Goal: Transaction & Acquisition: Purchase product/service

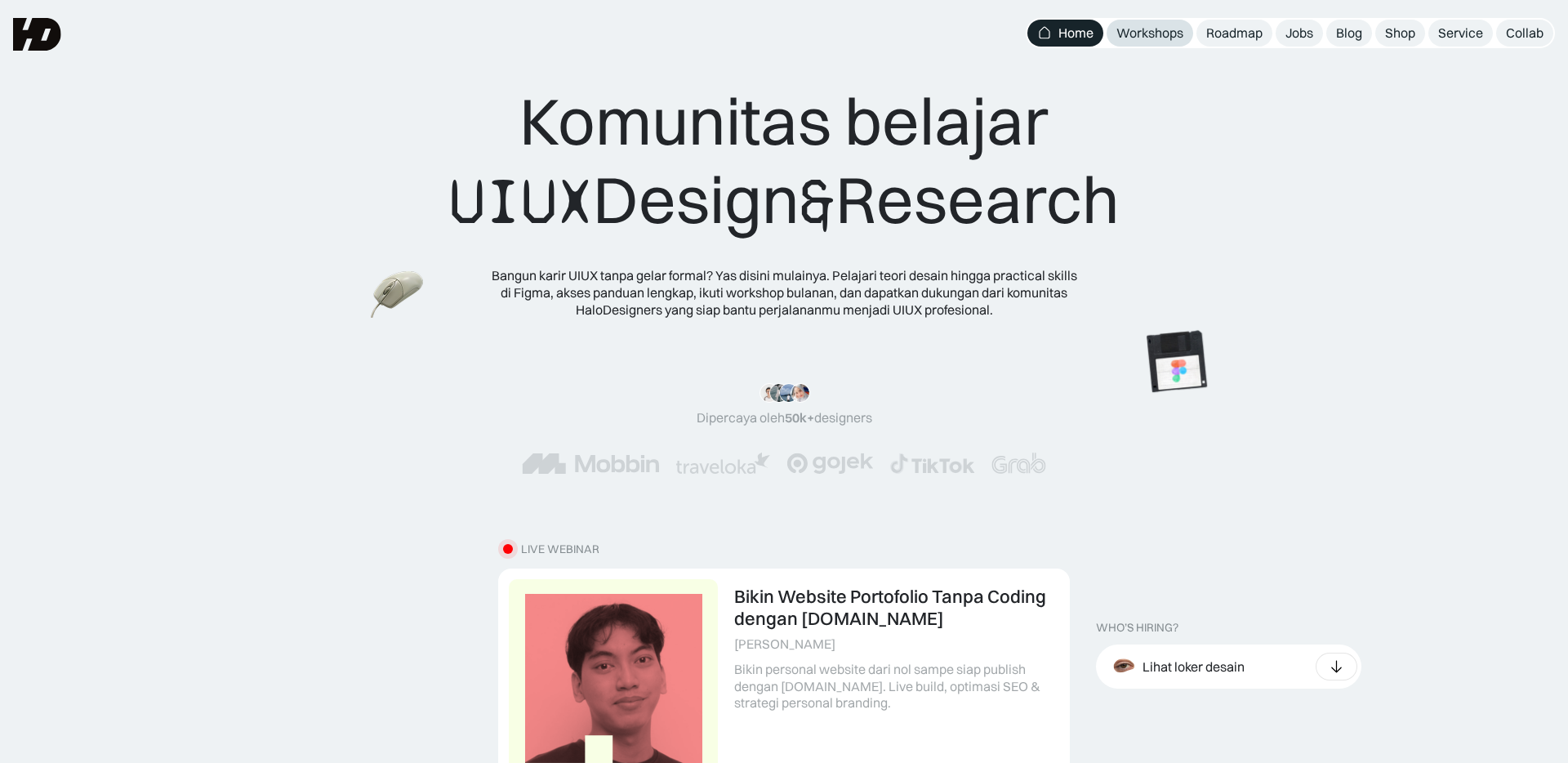
click at [1162, 37] on div "Workshops" at bounding box center [1150, 33] width 67 height 17
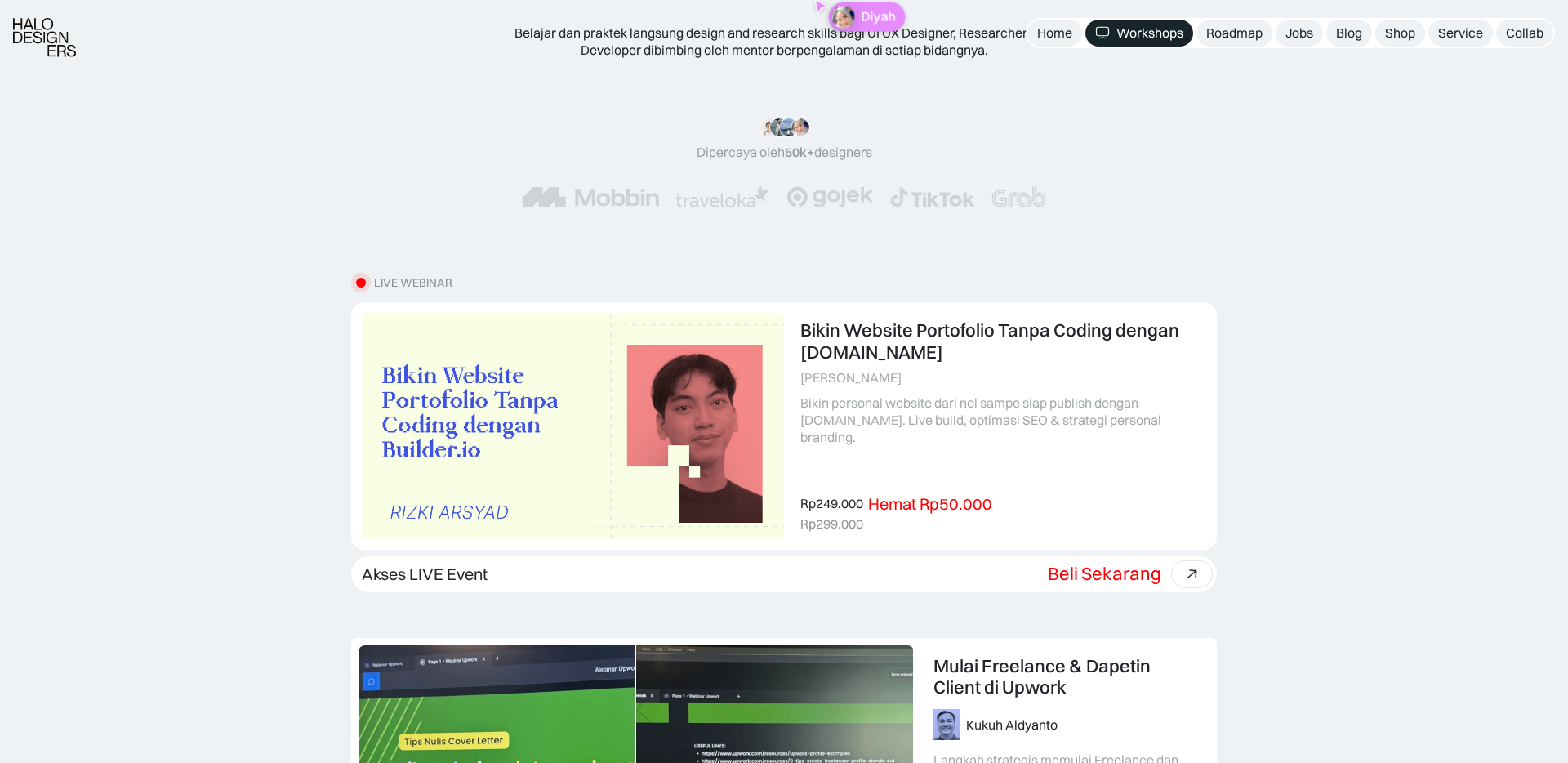
scroll to position [166, 0]
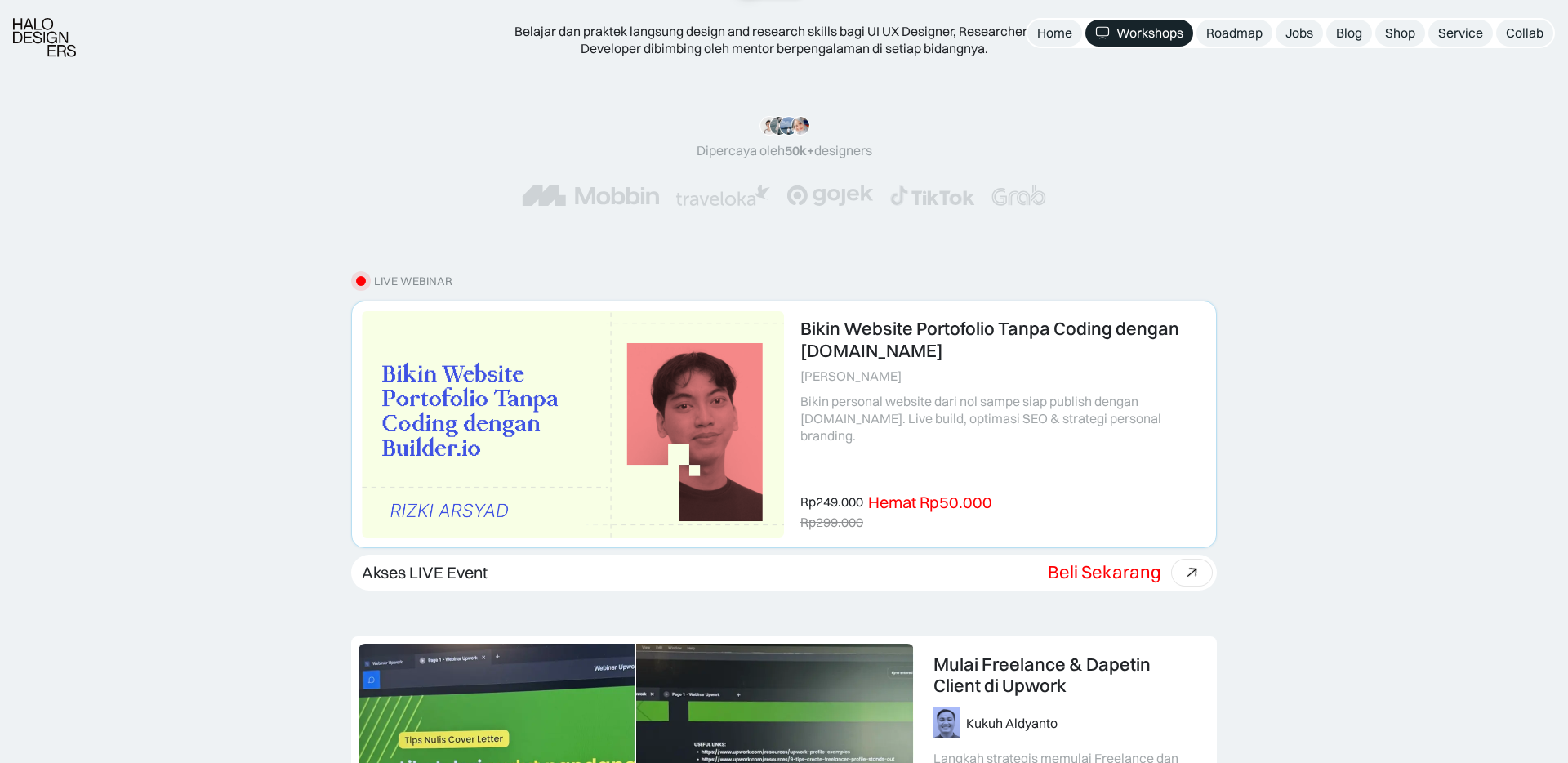
click at [961, 401] on link at bounding box center [784, 424] width 864 height 245
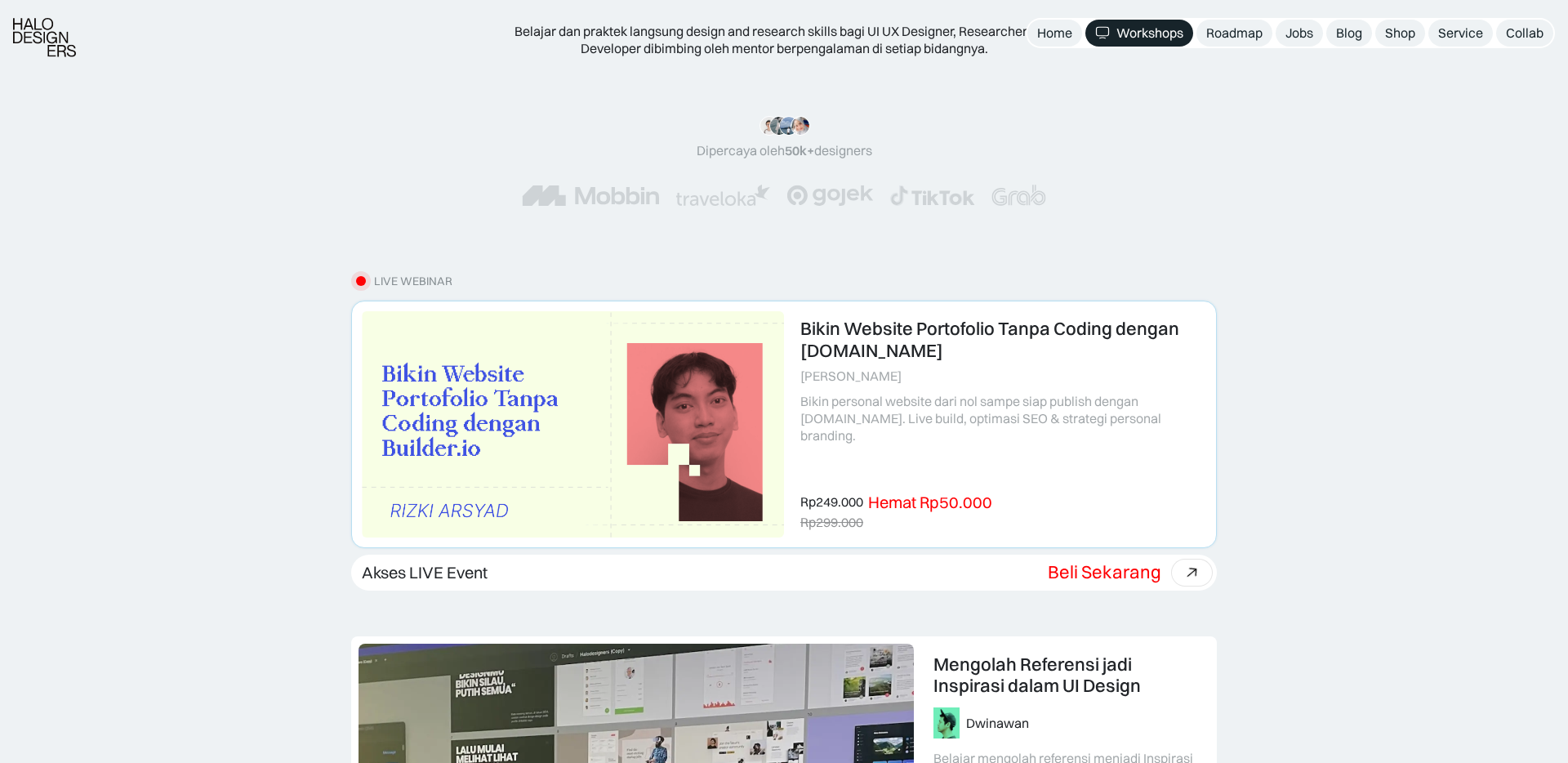
click at [918, 476] on link at bounding box center [784, 424] width 864 height 245
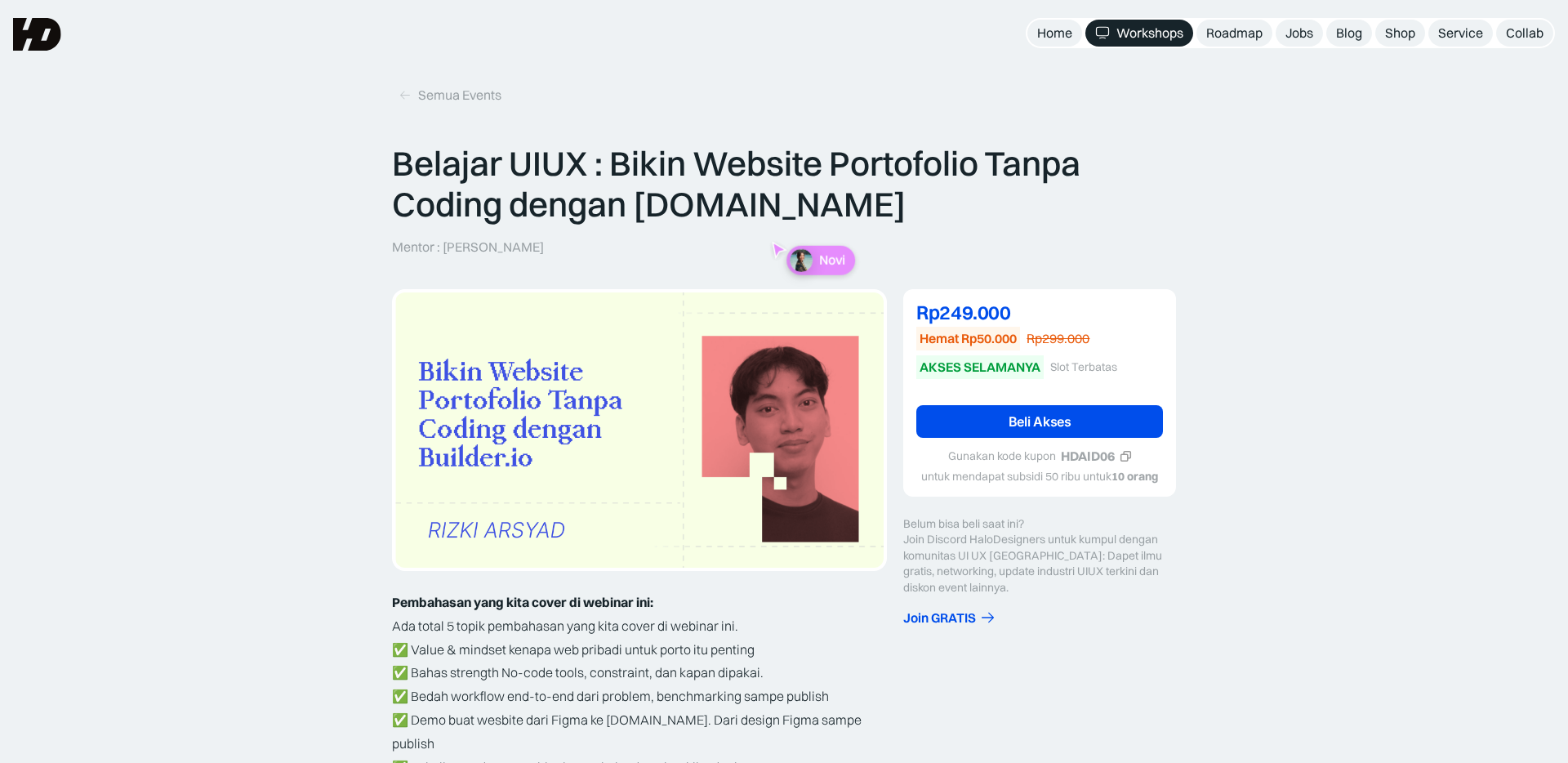
click at [1057, 406] on link "Beli Akses" at bounding box center [1039, 422] width 246 height 33
click at [1125, 458] on icon at bounding box center [1126, 456] width 12 height 12
click at [1117, 425] on link "Beli Akses" at bounding box center [1039, 422] width 246 height 33
click at [1398, 33] on div "Shop" at bounding box center [1400, 33] width 30 height 17
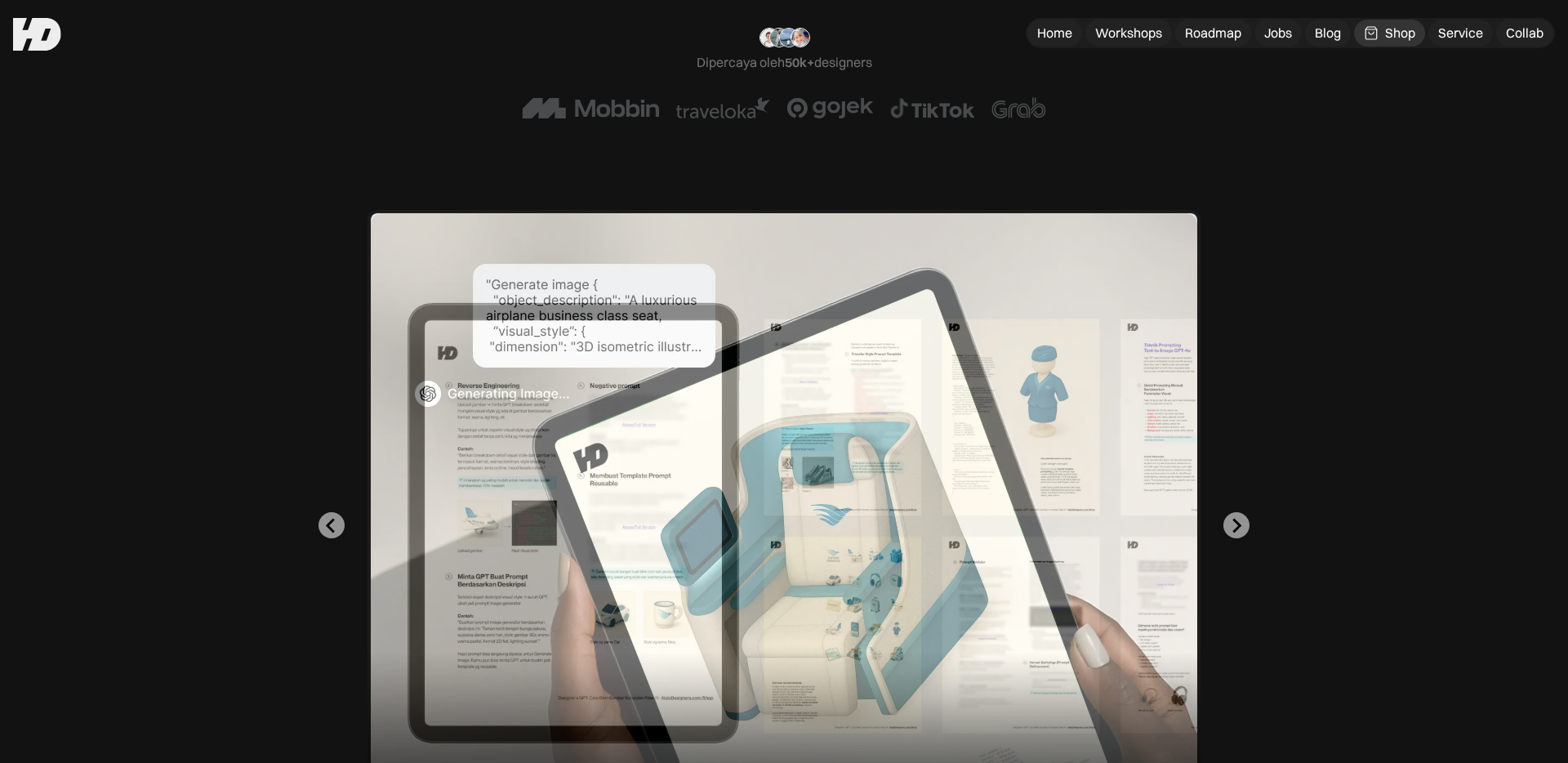
scroll to position [287, 0]
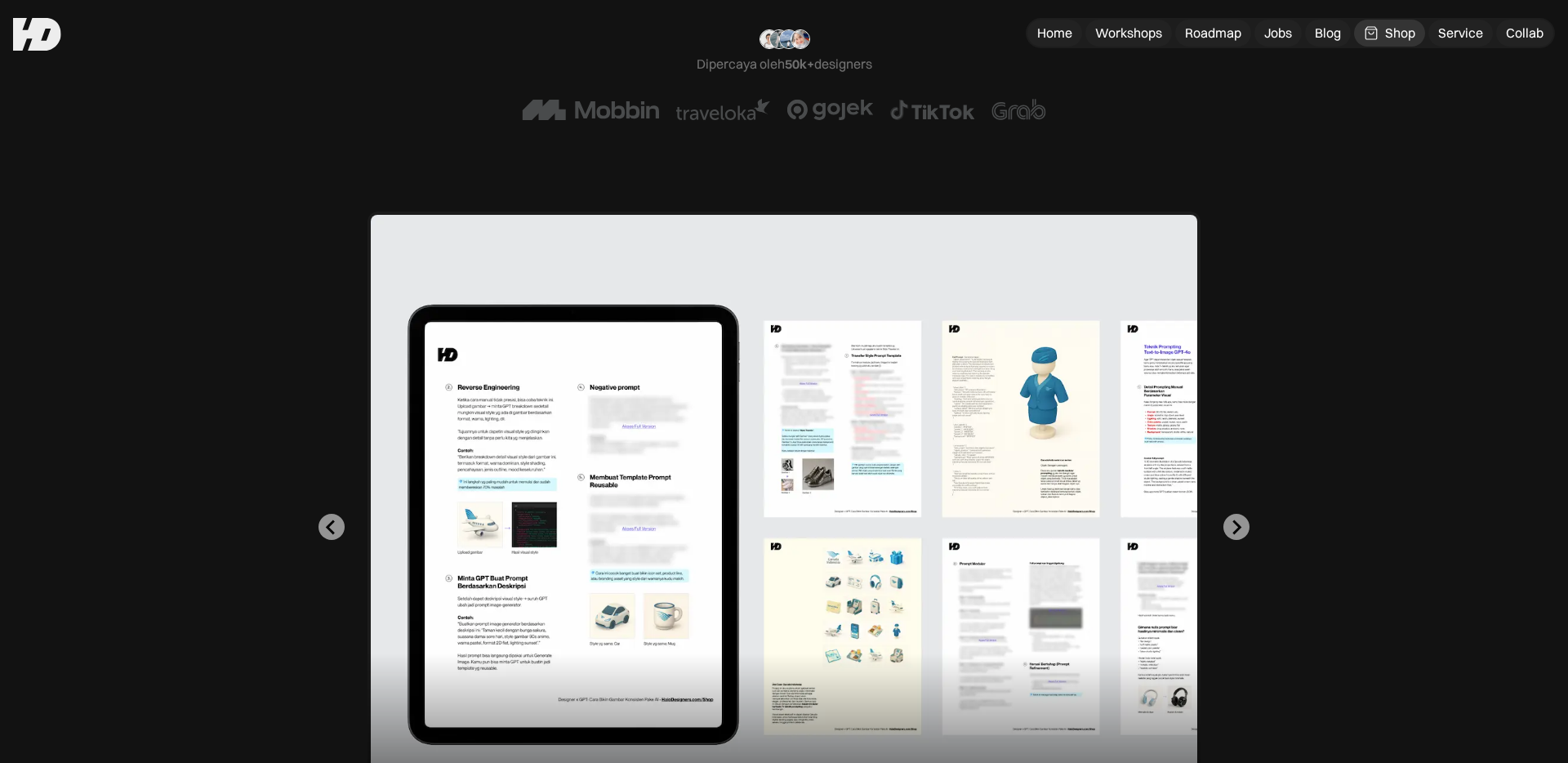
click at [944, 420] on div "1 of 2" at bounding box center [784, 527] width 833 height 632
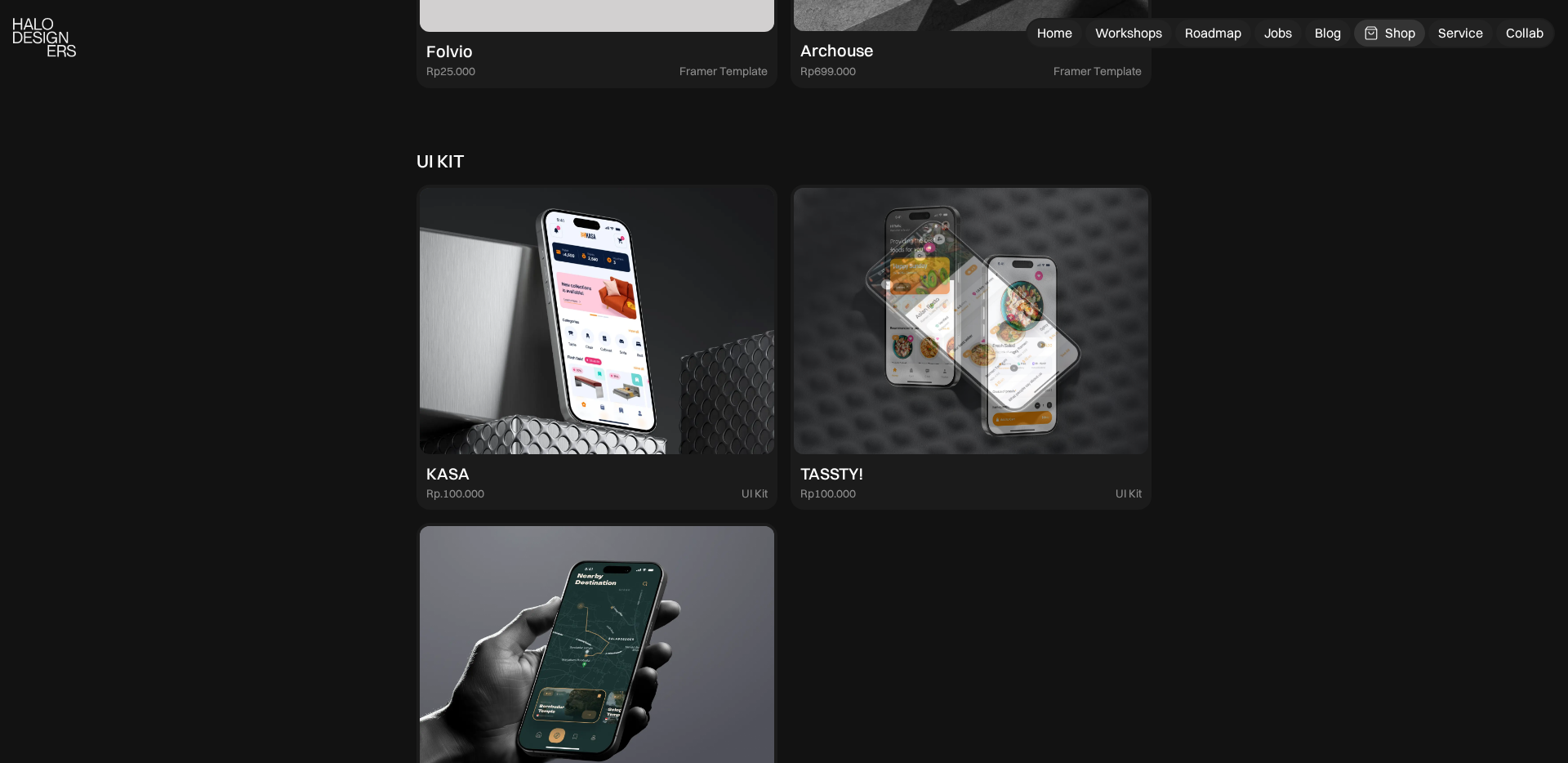
scroll to position [4316, 0]
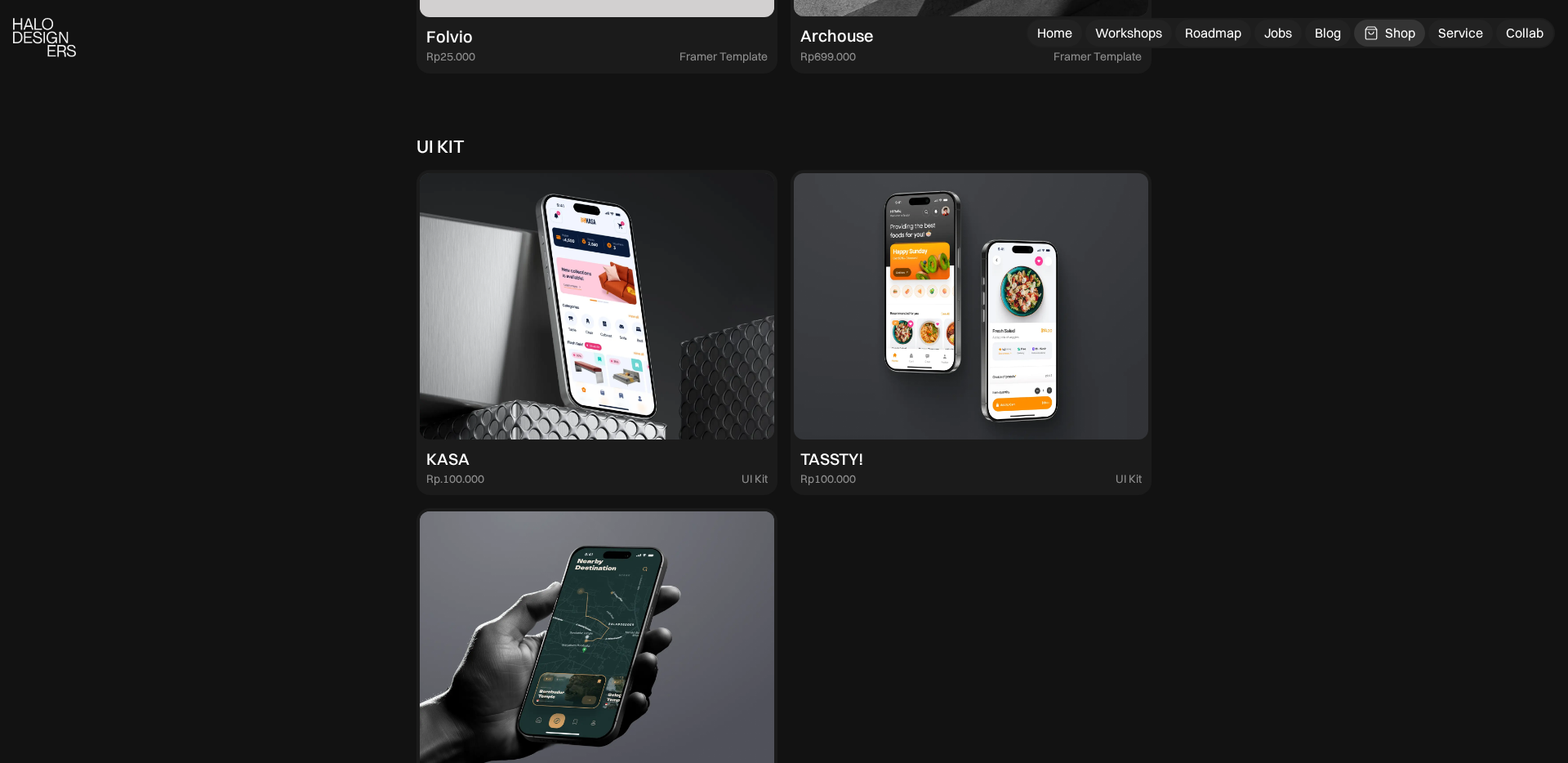
click at [1011, 283] on img at bounding box center [971, 306] width 355 height 266
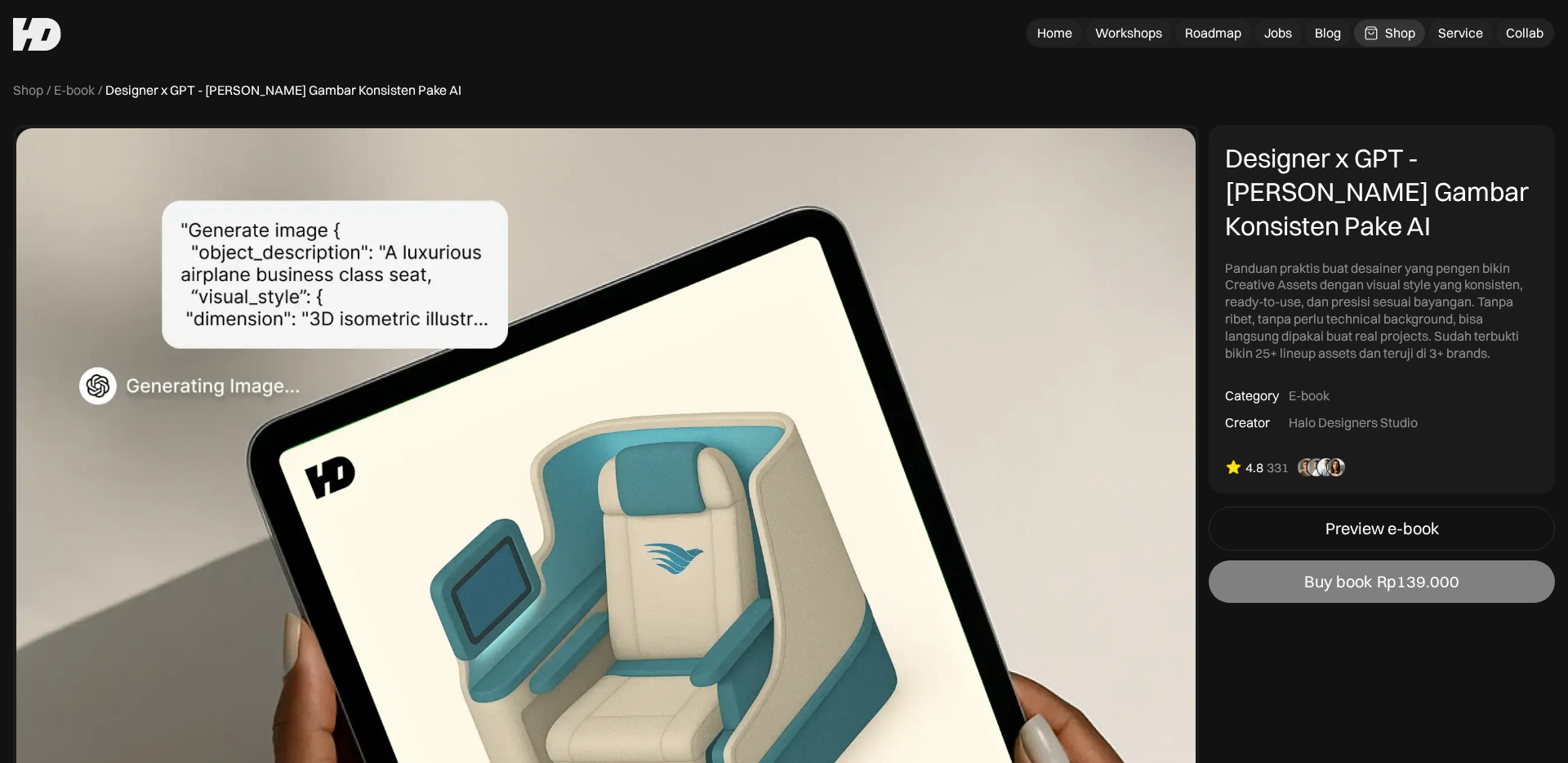
click at [1427, 578] on div "Rp139.000" at bounding box center [1419, 581] width 82 height 20
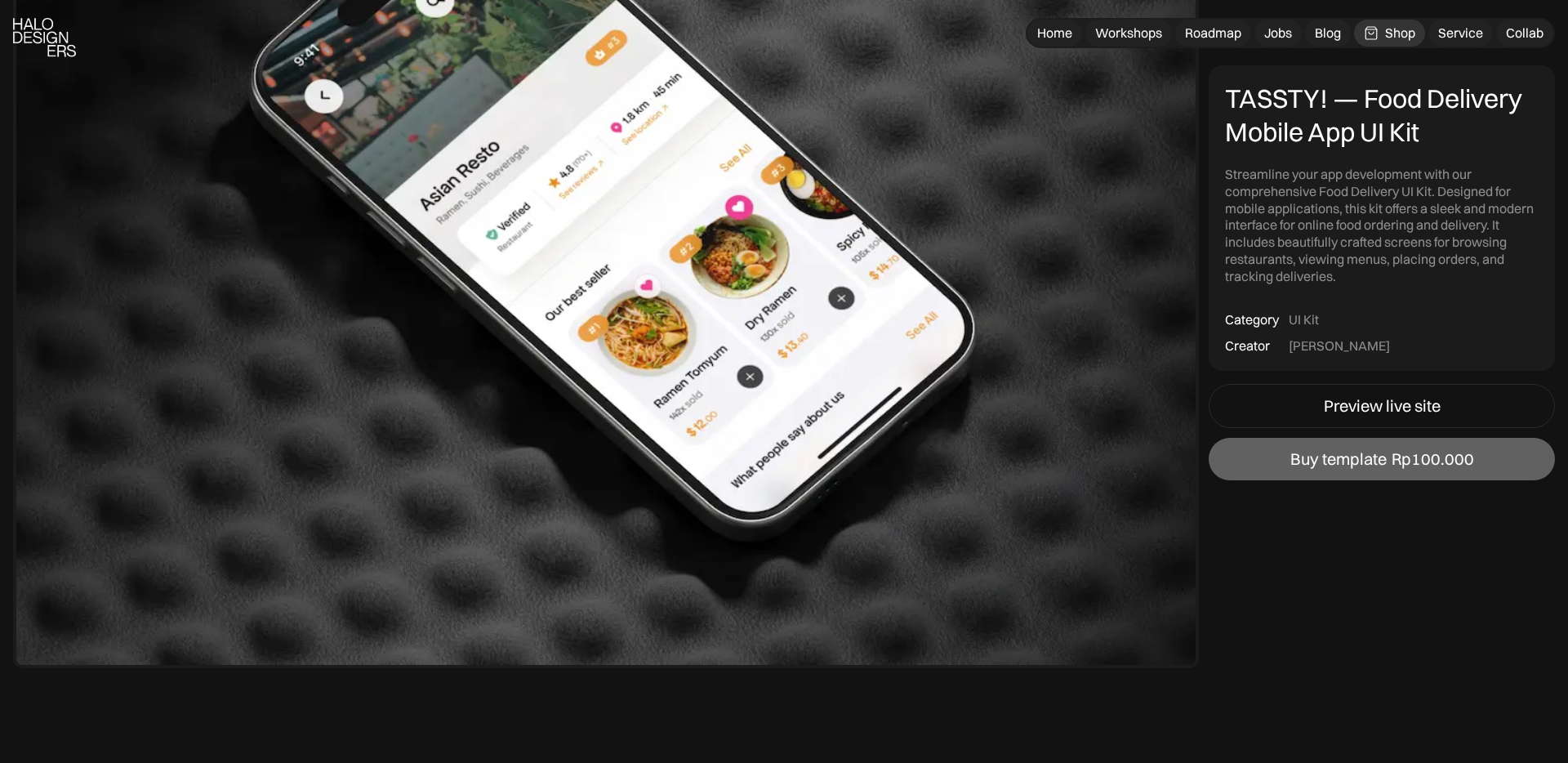
scroll to position [466, 0]
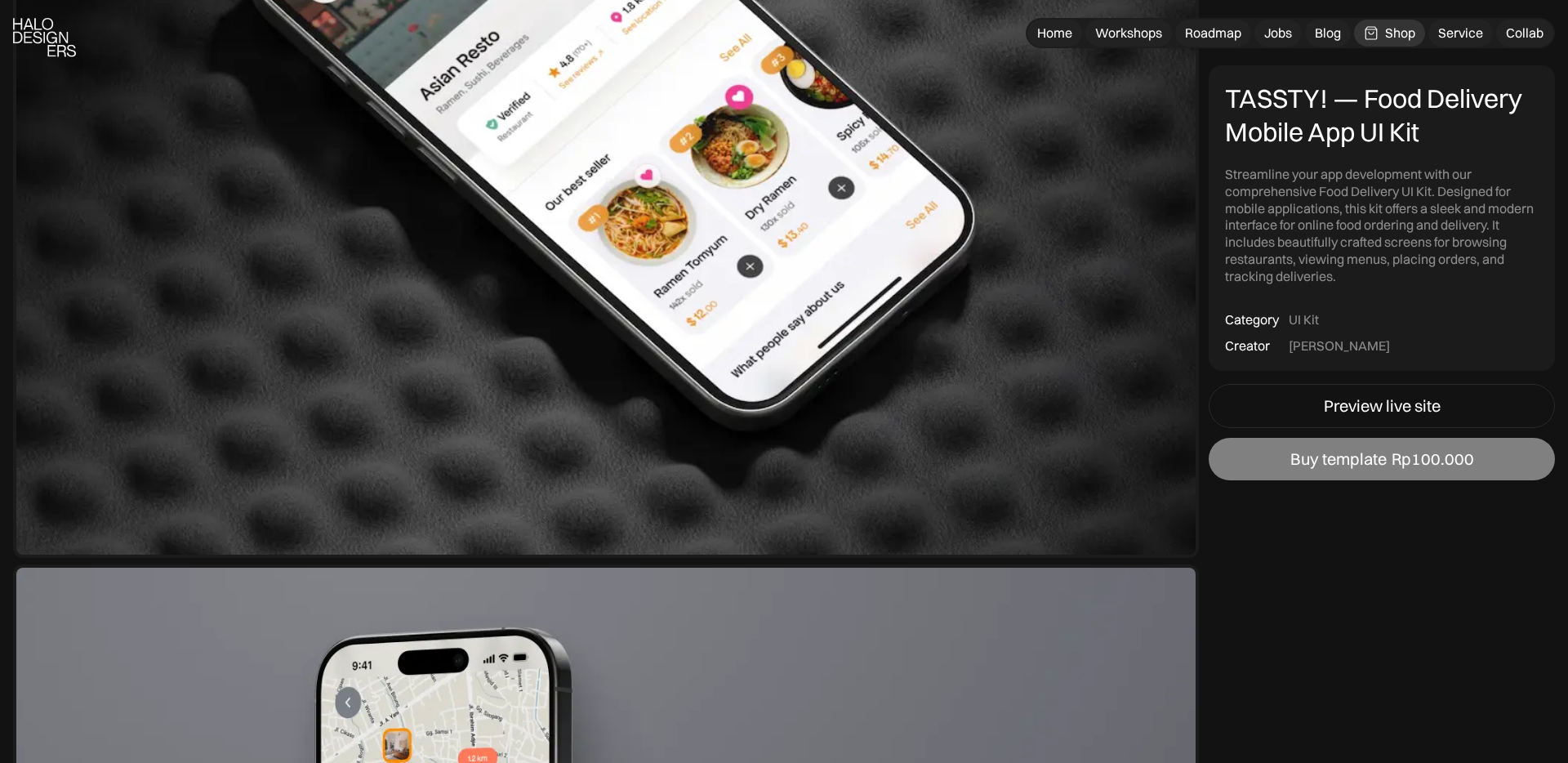
click at [1354, 461] on div "Buy template" at bounding box center [1338, 459] width 96 height 20
